Goal: Transaction & Acquisition: Book appointment/travel/reservation

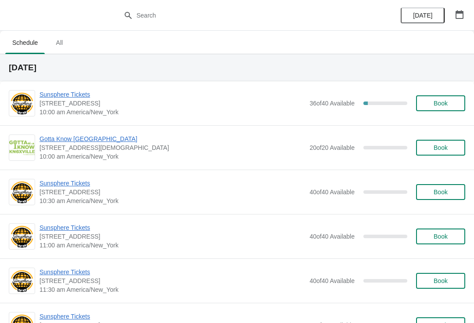
click at [68, 90] on span "Sunsphere Tickets" at bounding box center [173, 94] width 266 height 9
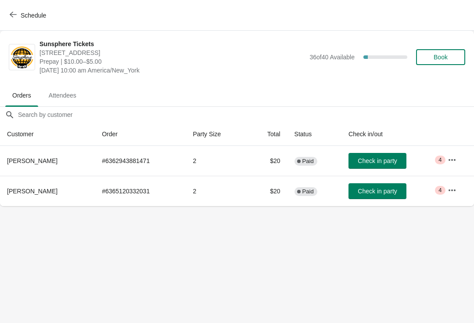
click at [396, 162] on button "Check in party" at bounding box center [378, 161] width 58 height 16
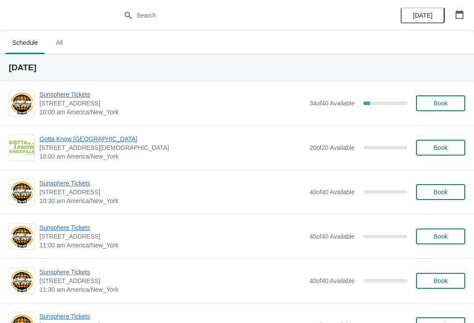
click at [74, 98] on span "Sunsphere Tickets" at bounding box center [173, 94] width 266 height 9
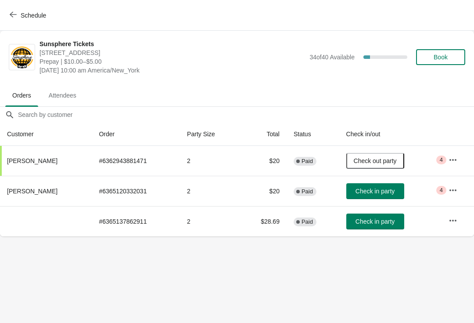
click at [387, 192] on span "Check in party" at bounding box center [375, 190] width 39 height 7
click at [386, 220] on span "Check in party" at bounding box center [375, 221] width 39 height 7
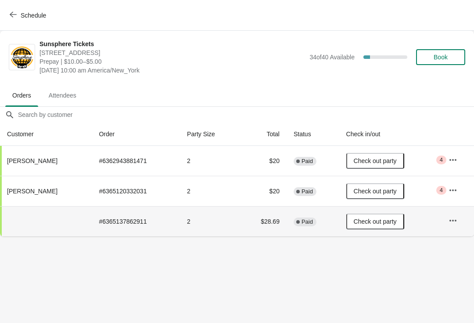
click at [455, 50] on button "Book" at bounding box center [440, 57] width 49 height 16
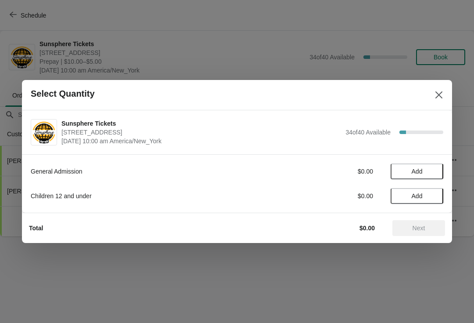
click at [425, 173] on span "Add" at bounding box center [417, 171] width 37 height 7
click at [430, 175] on icon at bounding box center [432, 171] width 9 height 9
click at [420, 227] on span "Next" at bounding box center [419, 227] width 13 height 7
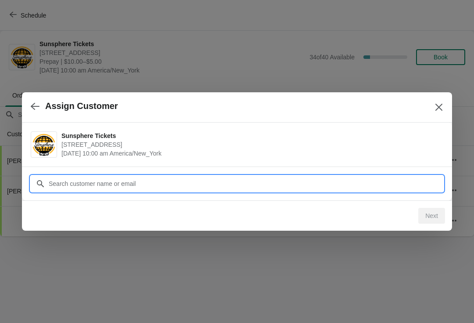
click at [196, 236] on div "Assign Customer Sunsphere Tickets 810 Clinch Avenue, Knoxville, TN, USA Septemb…" at bounding box center [237, 236] width 474 height 0
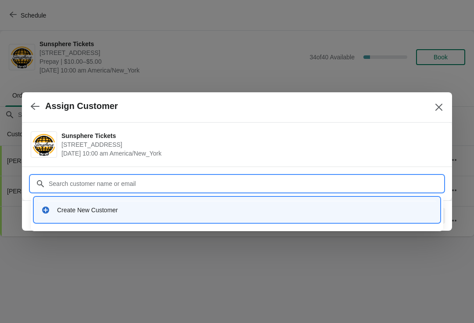
click at [223, 214] on div "Create New Customer" at bounding box center [245, 209] width 376 height 9
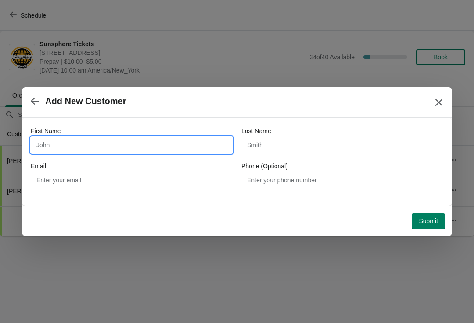
click at [160, 152] on input "First Name" at bounding box center [132, 145] width 202 height 16
type input "W"
click at [432, 213] on button "Submit" at bounding box center [428, 221] width 33 height 16
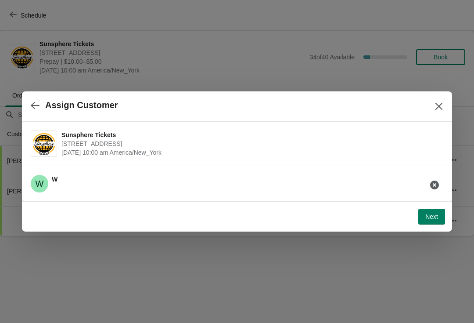
click at [423, 217] on button "Next" at bounding box center [431, 217] width 27 height 16
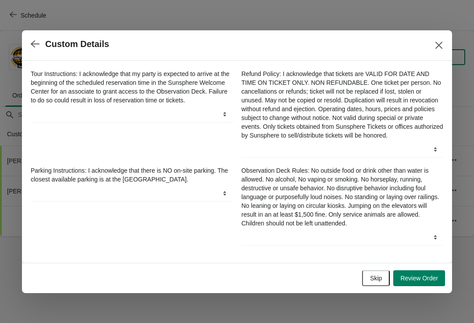
click at [374, 281] on span "Skip" at bounding box center [376, 277] width 12 height 7
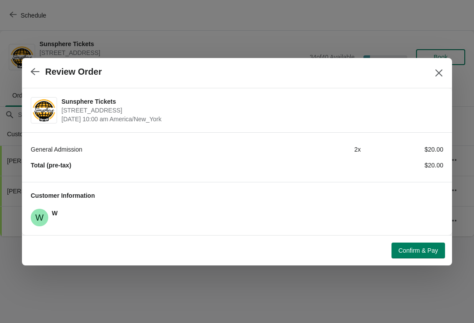
click at [416, 249] on span "Confirm & Pay" at bounding box center [419, 250] width 40 height 7
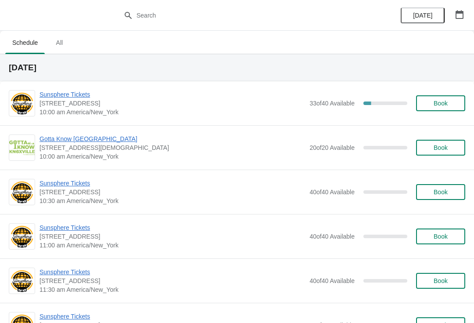
click at [470, 101] on div "Sunsphere Tickets 810 Clinch Avenue, Knoxville, TN, USA 10:00 am America/New_Yo…" at bounding box center [237, 103] width 474 height 44
click at [439, 104] on span "Book" at bounding box center [441, 103] width 14 height 7
click at [439, 116] on div "Sunsphere Tickets 810 Clinch Avenue, Knoxville, TN, USA 10:00 am America/New_Yo…" at bounding box center [237, 103] width 474 height 44
click at [432, 111] on button "Book" at bounding box center [440, 103] width 49 height 16
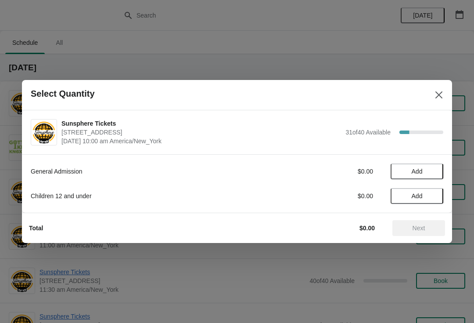
click at [439, 177] on button "Add" at bounding box center [417, 171] width 53 height 16
click at [436, 170] on icon at bounding box center [432, 171] width 9 height 9
click at [434, 175] on icon at bounding box center [432, 171] width 9 height 9
click at [421, 228] on span "Next" at bounding box center [419, 227] width 13 height 7
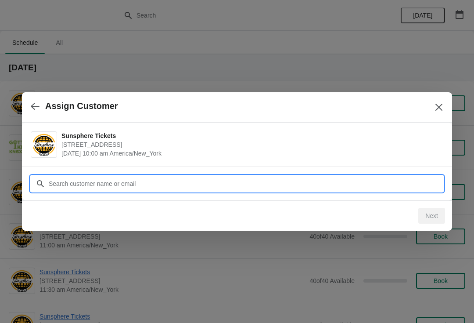
click at [394, 185] on input "Customer" at bounding box center [245, 184] width 395 height 16
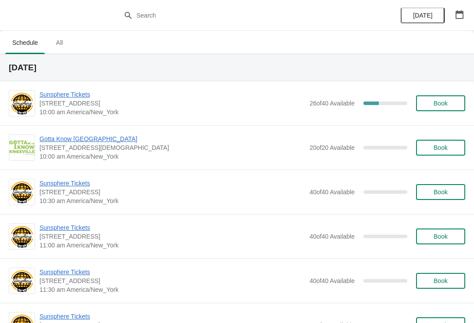
click at [442, 106] on span "Book" at bounding box center [441, 103] width 14 height 7
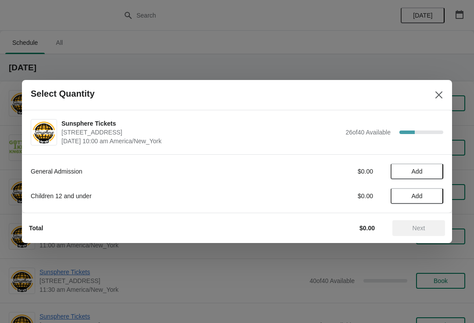
click at [434, 171] on span "Add" at bounding box center [417, 171] width 37 height 7
click at [428, 176] on icon at bounding box center [432, 171] width 9 height 9
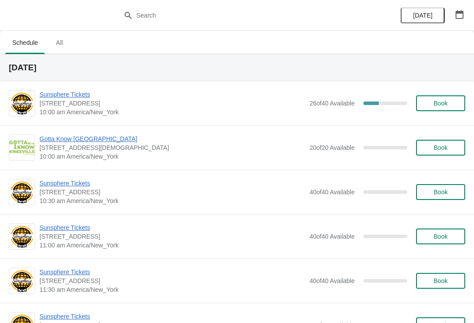
click at [440, 109] on button "Book" at bounding box center [440, 103] width 49 height 16
click at [456, 188] on button "Book" at bounding box center [440, 192] width 49 height 16
click at [447, 199] on button "Book" at bounding box center [440, 192] width 49 height 16
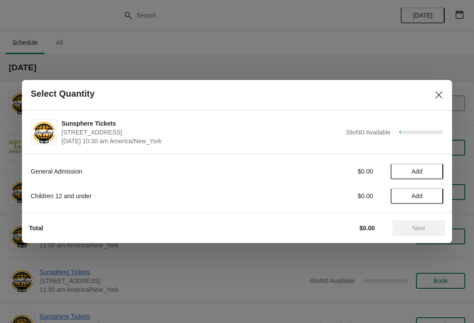
click at [428, 173] on span "Add" at bounding box center [417, 171] width 37 height 7
click at [435, 173] on icon at bounding box center [432, 171] width 9 height 9
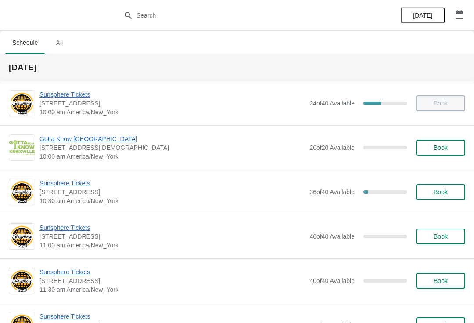
click at [434, 194] on span "Book" at bounding box center [441, 191] width 14 height 7
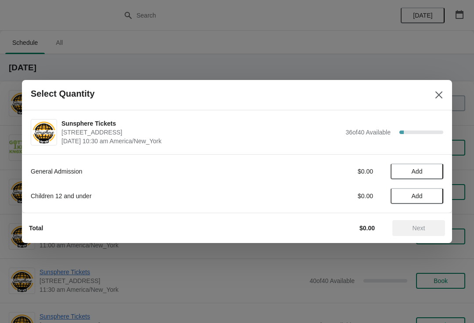
click at [432, 170] on span "Add" at bounding box center [417, 171] width 37 height 7
click at [417, 228] on span "Next" at bounding box center [419, 227] width 13 height 7
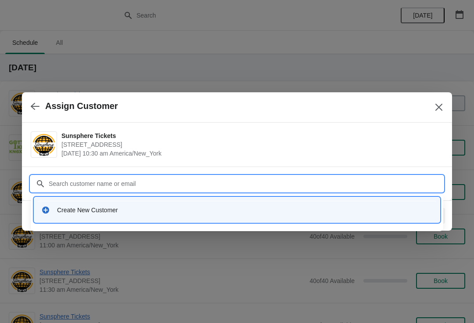
click at [136, 216] on div "Create New Customer" at bounding box center [237, 210] width 399 height 18
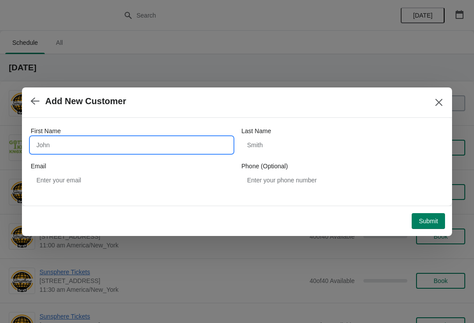
click at [95, 144] on input "First Name" at bounding box center [132, 145] width 202 height 16
type input "W"
click at [425, 211] on div "Submit" at bounding box center [235, 218] width 420 height 19
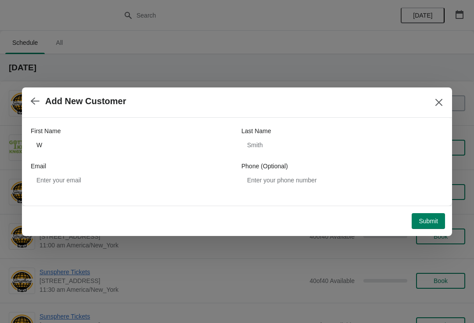
click at [428, 216] on button "Submit" at bounding box center [428, 221] width 33 height 16
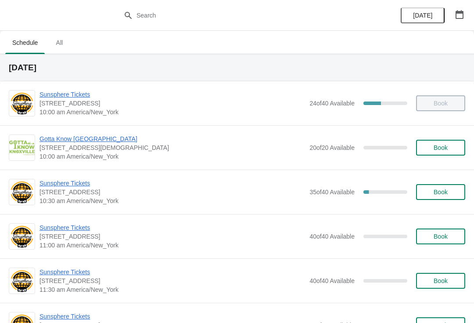
click at [438, 194] on span "Book" at bounding box center [441, 191] width 14 height 7
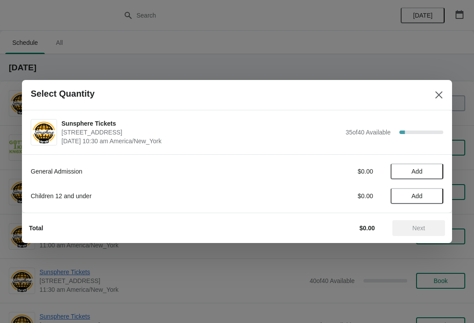
click at [428, 173] on span "Add" at bounding box center [417, 171] width 37 height 7
click at [418, 217] on div "Total $10.00 Next" at bounding box center [233, 224] width 423 height 23
click at [410, 234] on button "Next" at bounding box center [418, 228] width 53 height 16
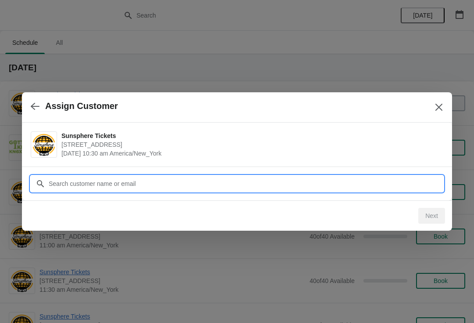
click at [390, 183] on input "Customer" at bounding box center [245, 184] width 395 height 16
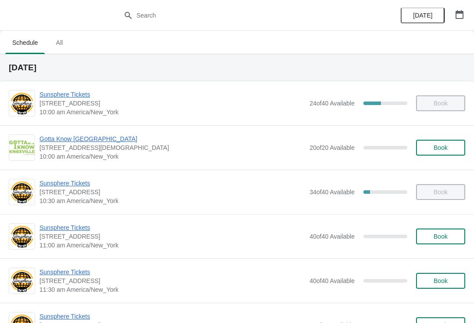
click at [444, 249] on div "Sunsphere Tickets 810 Clinch Avenue, Knoxville, TN, USA 11:00 am America/New_Yo…" at bounding box center [237, 236] width 474 height 44
click at [442, 239] on span "Book" at bounding box center [441, 236] width 14 height 7
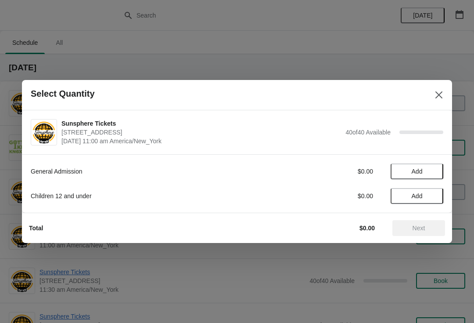
click at [432, 173] on span "Add" at bounding box center [417, 171] width 37 height 7
click at [435, 170] on icon at bounding box center [432, 171] width 9 height 9
click at [427, 231] on span "Next" at bounding box center [418, 227] width 39 height 7
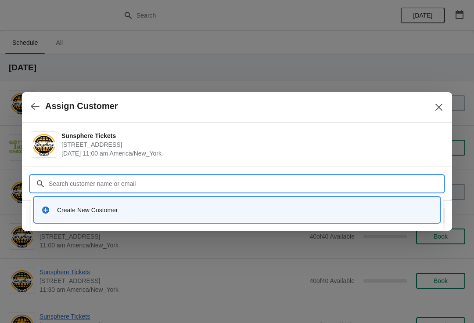
click at [187, 211] on div "Create New Customer" at bounding box center [245, 209] width 376 height 9
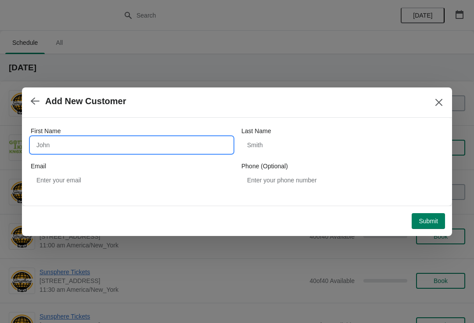
click at [127, 150] on input "First Name" at bounding box center [132, 145] width 202 height 16
type input "W"
click at [433, 209] on div "Submit" at bounding box center [235, 218] width 420 height 19
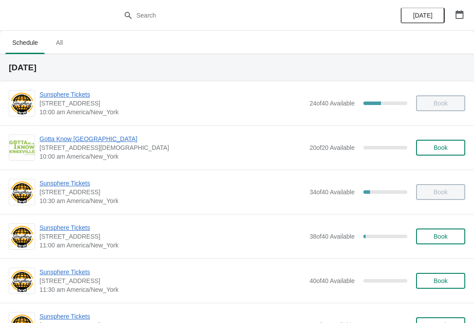
click at [433, 243] on button "Book" at bounding box center [440, 236] width 49 height 16
click at [446, 236] on span "Book" at bounding box center [441, 236] width 14 height 7
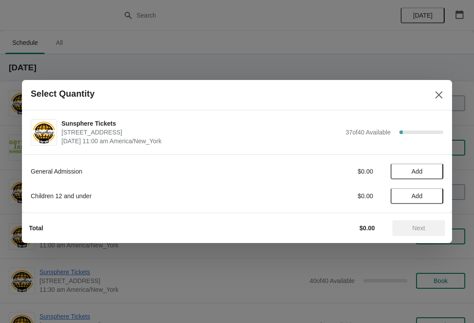
click at [435, 173] on span "Add" at bounding box center [417, 171] width 37 height 7
click at [435, 173] on icon at bounding box center [432, 171] width 9 height 9
click at [426, 226] on span "Next" at bounding box center [418, 227] width 39 height 7
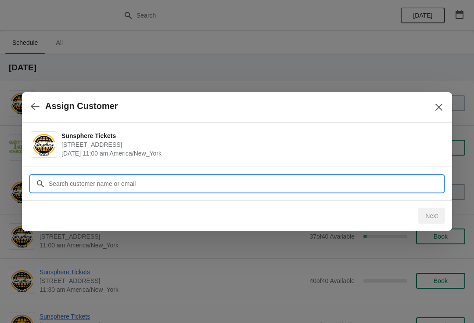
click at [386, 183] on input "Customer" at bounding box center [245, 184] width 395 height 16
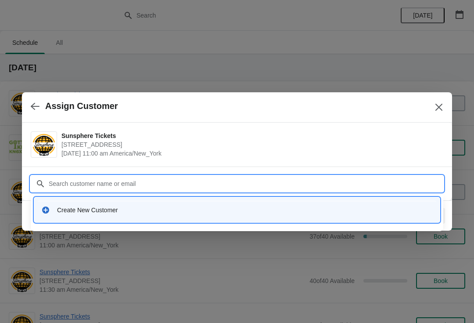
click at [169, 198] on div "Create New Customer" at bounding box center [237, 209] width 406 height 25
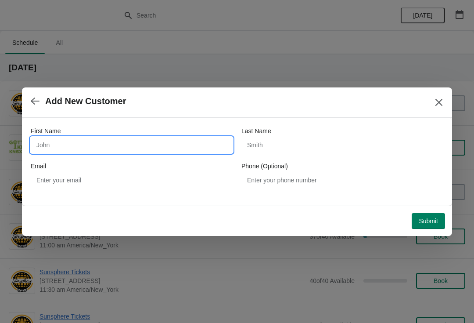
click at [152, 142] on input "First Name" at bounding box center [132, 145] width 202 height 16
type input "W"
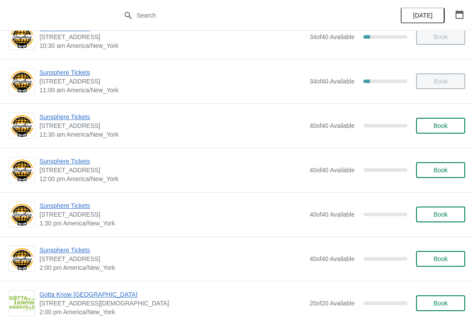
scroll to position [155, 0]
click at [454, 124] on span "Book" at bounding box center [440, 125] width 33 height 7
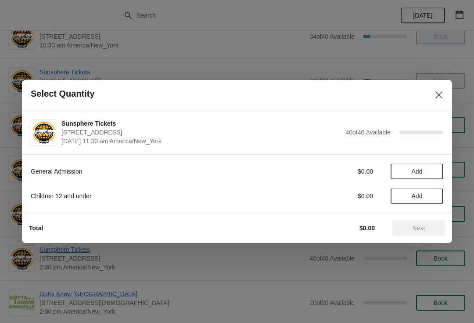
click at [434, 161] on div "General Admission $0.00 Add Children 12 and under $0.00 Add" at bounding box center [237, 179] width 413 height 49
click at [436, 173] on button "Add" at bounding box center [417, 171] width 53 height 16
click at [430, 174] on icon at bounding box center [432, 171] width 9 height 9
click at [428, 175] on icon at bounding box center [432, 171] width 9 height 9
click at [428, 174] on icon at bounding box center [432, 171] width 9 height 9
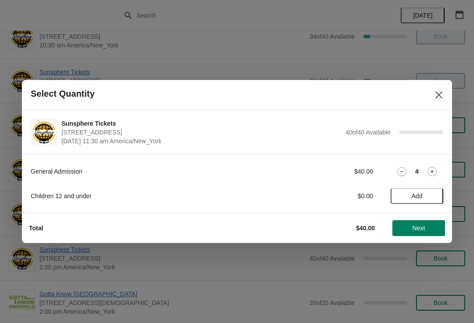
click at [432, 171] on icon at bounding box center [432, 171] width 3 height 3
click at [433, 165] on div "General Admission $50.00 5" at bounding box center [237, 171] width 413 height 16
click at [433, 173] on icon at bounding box center [432, 171] width 9 height 9
click at [417, 227] on span "Next" at bounding box center [419, 227] width 13 height 7
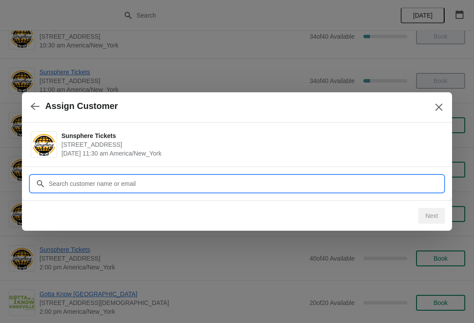
click at [358, 186] on input "Customer" at bounding box center [245, 184] width 395 height 16
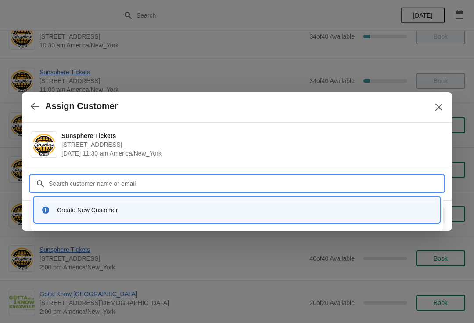
click at [138, 208] on div "Create New Customer" at bounding box center [245, 209] width 376 height 9
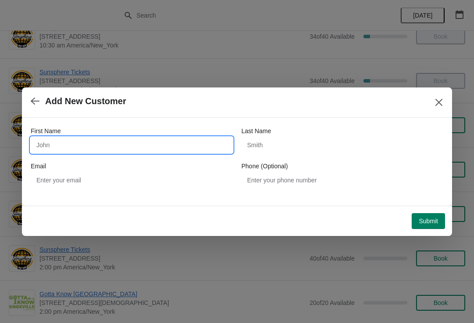
click at [86, 152] on input "First Name" at bounding box center [132, 145] width 202 height 16
type input "W"
click at [429, 209] on div "Submit" at bounding box center [235, 218] width 420 height 19
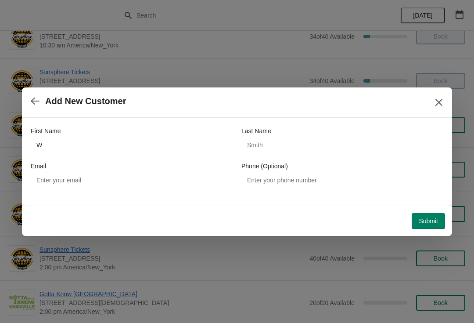
click at [424, 221] on span "Submit" at bounding box center [428, 220] width 19 height 7
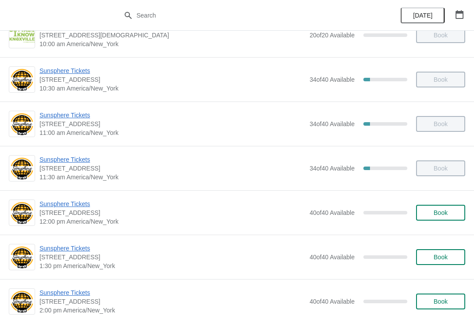
scroll to position [118, 0]
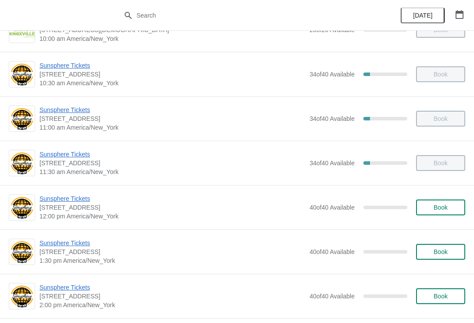
click at [454, 212] on button "Book" at bounding box center [440, 207] width 49 height 16
